Goal: Task Accomplishment & Management: Complete application form

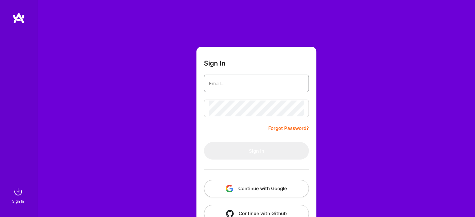
click at [248, 85] on input "email" at bounding box center [256, 84] width 95 height 16
type input "[EMAIL_ADDRESS][DOMAIN_NAME]"
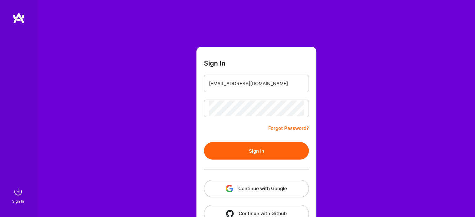
click at [247, 152] on button "Sign In" at bounding box center [256, 150] width 105 height 17
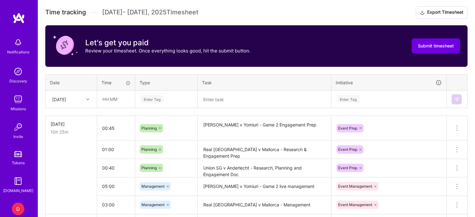
scroll to position [207, 0]
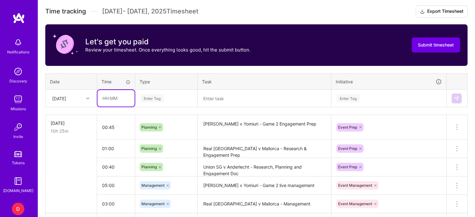
click at [105, 94] on input "text" at bounding box center [115, 98] width 37 height 17
type input "03:45"
click at [154, 95] on div "Enter Tag" at bounding box center [151, 98] width 23 height 10
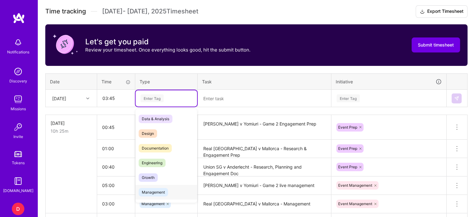
click at [160, 189] on span "Management" at bounding box center [153, 192] width 29 height 8
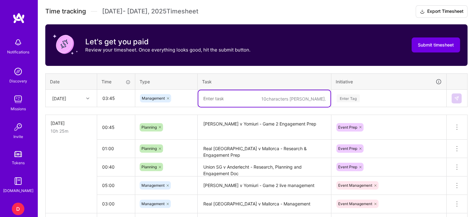
click at [221, 100] on textarea at bounding box center [264, 98] width 132 height 17
type textarea "Dortmund v Union Berlin - Engagement Manager"
click at [342, 99] on div "Enter Tag" at bounding box center [389, 98] width 114 height 16
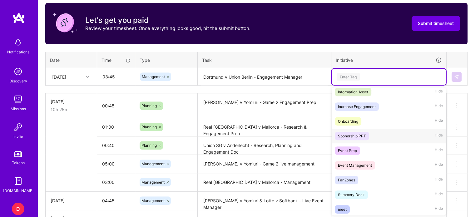
scroll to position [19, 0]
click at [356, 162] on div "Event Management" at bounding box center [355, 165] width 34 height 7
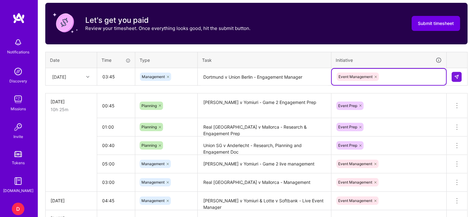
click at [462, 74] on td at bounding box center [456, 76] width 21 height 17
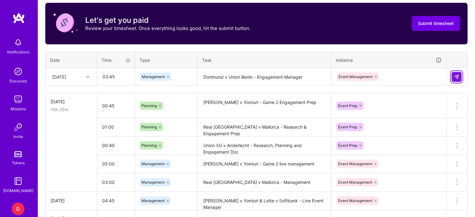
click at [456, 75] on img at bounding box center [456, 76] width 5 height 5
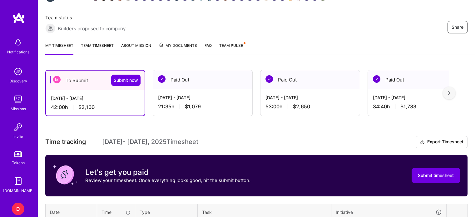
scroll to position [75, 0]
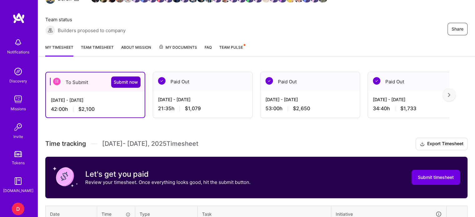
click at [134, 83] on span "Submit now" at bounding box center [126, 82] width 24 height 6
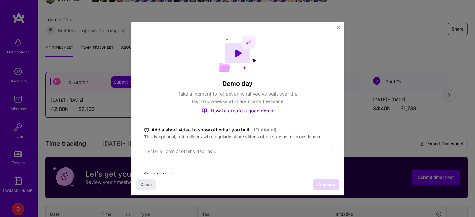
scroll to position [159, 0]
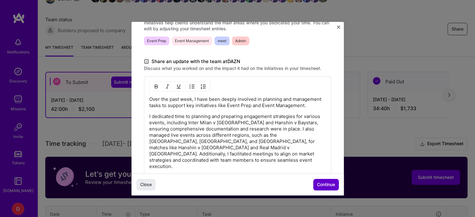
click at [331, 188] on button "Continue" at bounding box center [326, 184] width 26 height 11
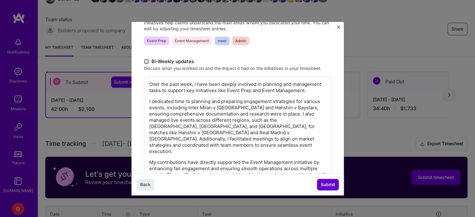
click at [331, 185] on span "Submit" at bounding box center [328, 184] width 14 height 6
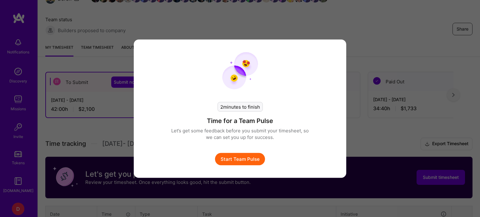
click at [258, 156] on button "Start Team Pulse" at bounding box center [240, 159] width 50 height 12
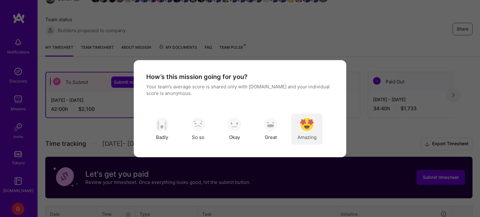
click at [305, 131] on div "Amazing" at bounding box center [306, 128] width 31 height 31
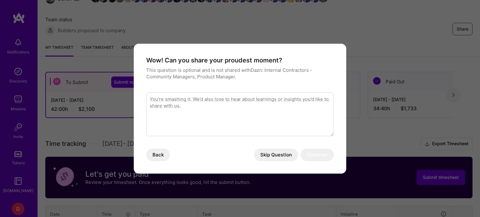
click at [278, 152] on button "Skip Question" at bounding box center [276, 155] width 44 height 12
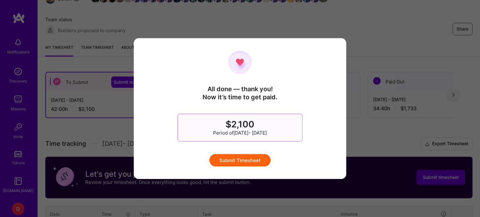
click at [255, 157] on button "Submit Timesheet" at bounding box center [239, 160] width 61 height 12
